Goal: Find specific page/section: Find specific page/section

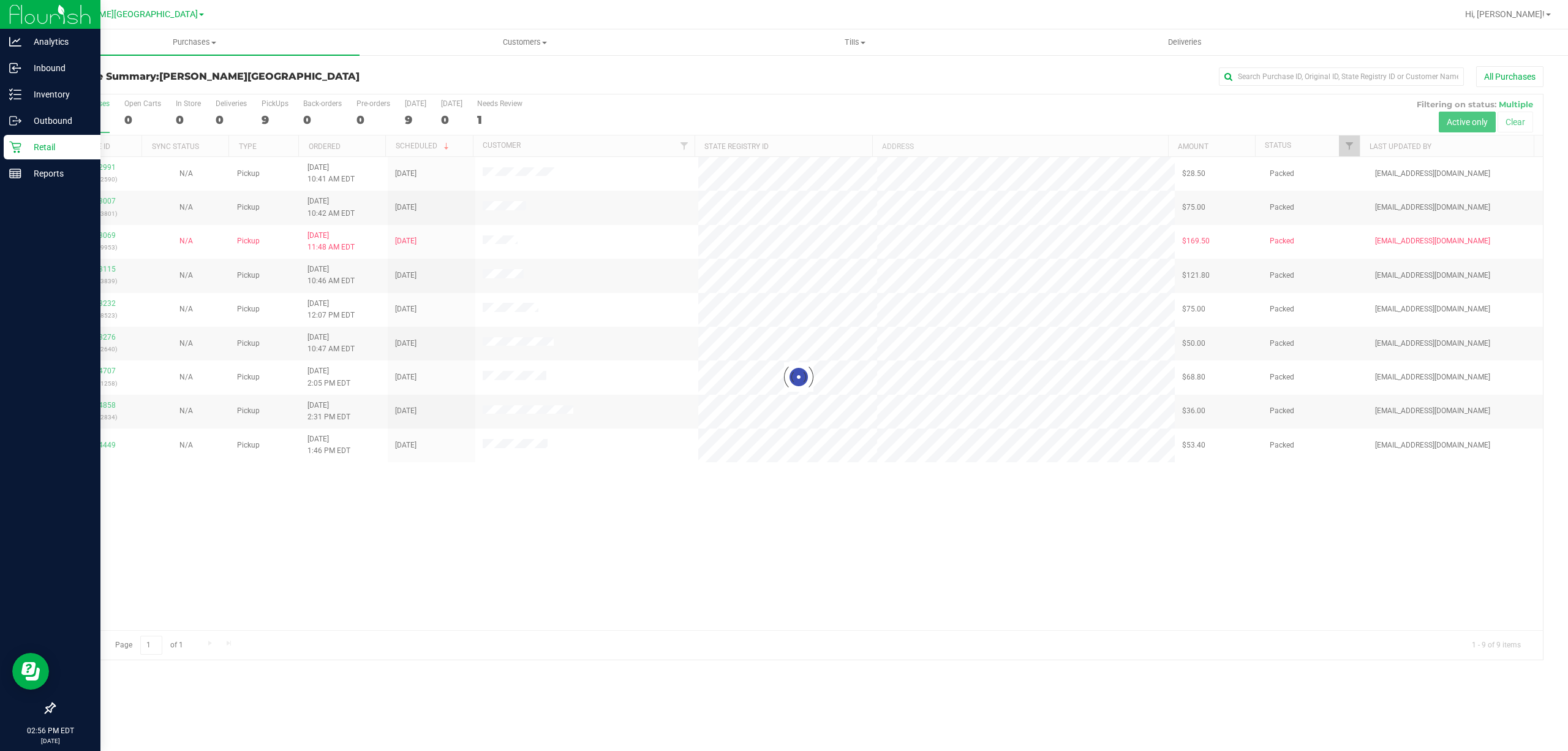
click at [50, 158] on div "Retail" at bounding box center [53, 147] width 97 height 24
click at [50, 163] on div "Reports" at bounding box center [53, 173] width 97 height 24
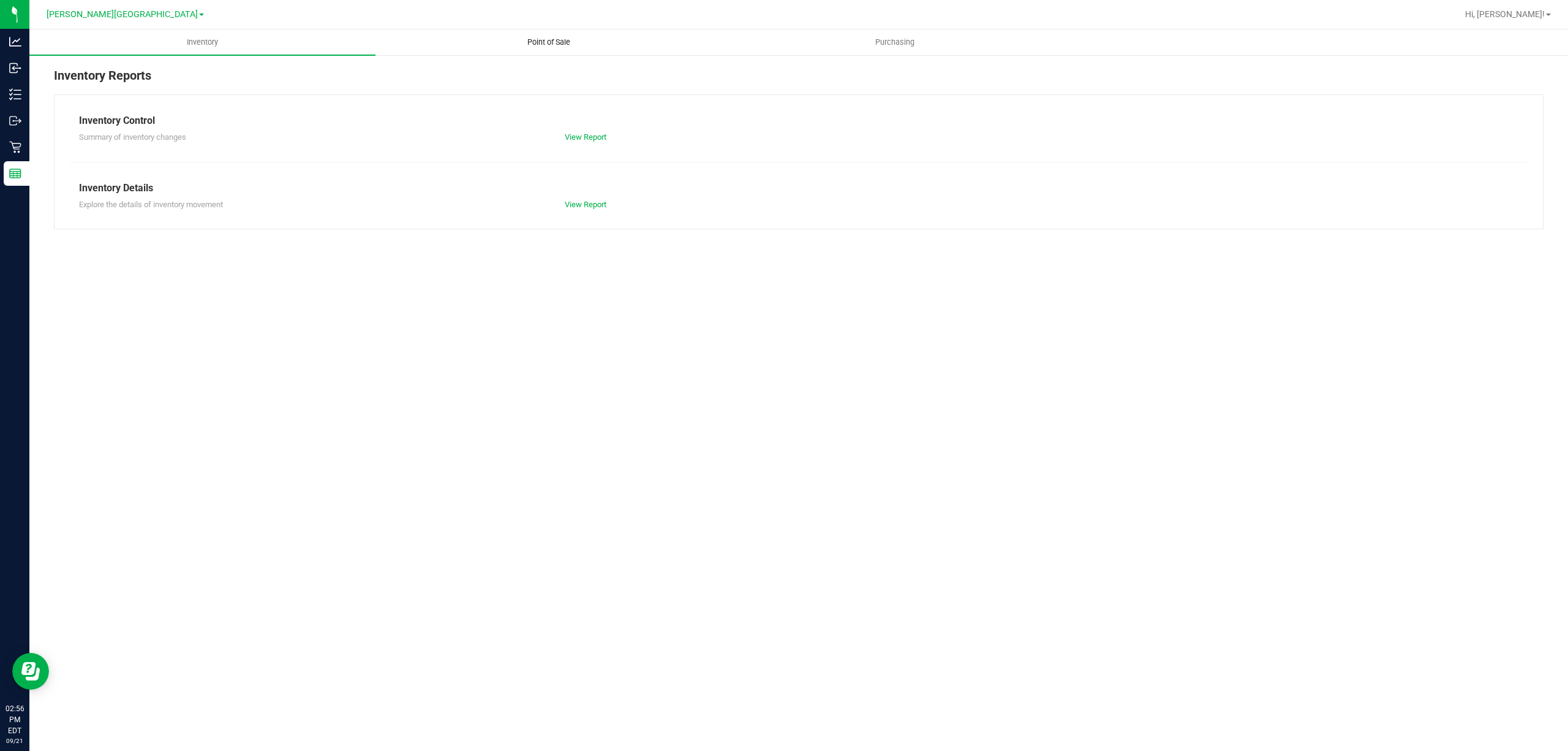
click at [532, 40] on span "Point of Sale" at bounding box center [549, 42] width 76 height 11
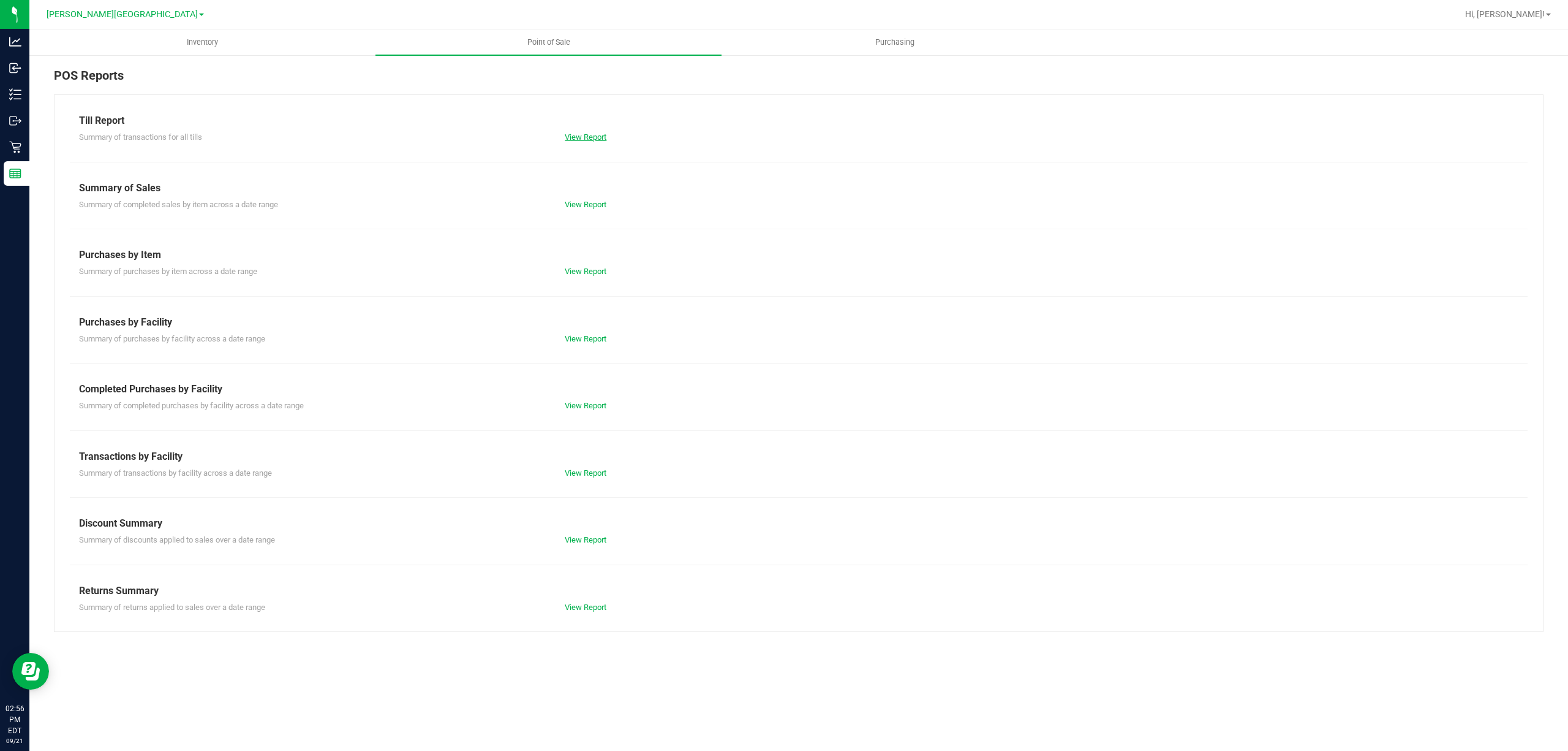
click at [574, 135] on link "View Report" at bounding box center [585, 137] width 41 height 9
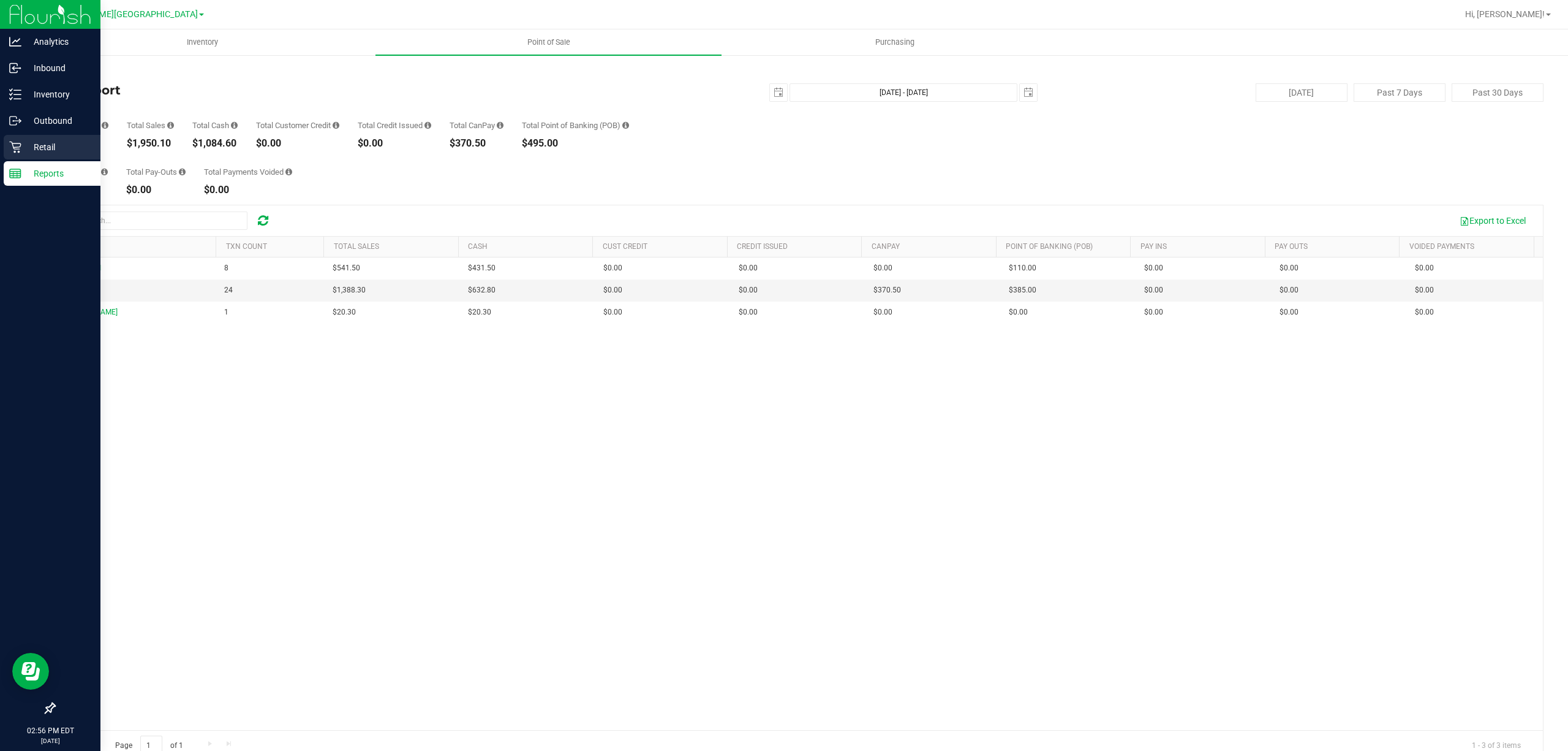
click at [26, 145] on p "Retail" at bounding box center [58, 147] width 74 height 15
